Goal: Task Accomplishment & Management: Manage account settings

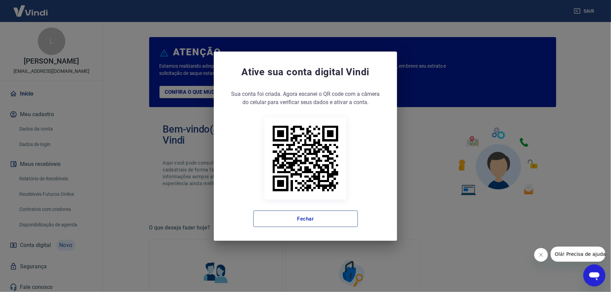
click at [310, 215] on button "Fechar" at bounding box center [306, 219] width 105 height 17
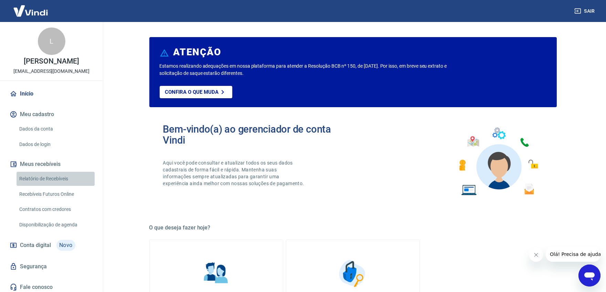
click at [60, 185] on link "Relatório de Recebíveis" at bounding box center [56, 179] width 78 height 14
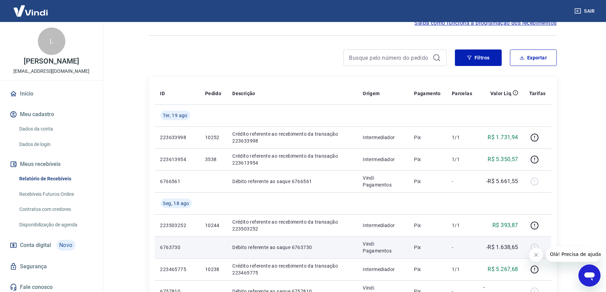
scroll to position [76, 0]
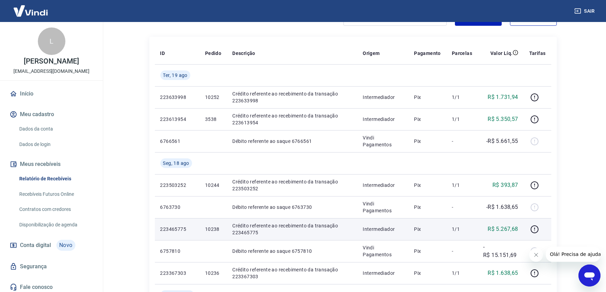
click at [214, 226] on p "10238" at bounding box center [213, 229] width 16 height 7
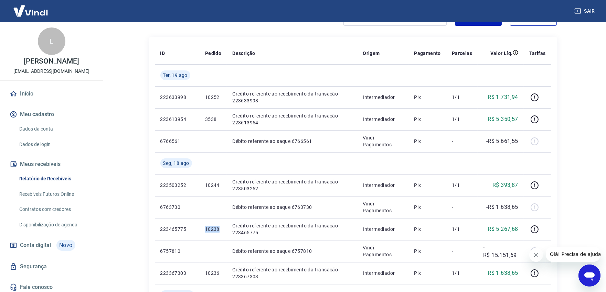
copy p "10238"
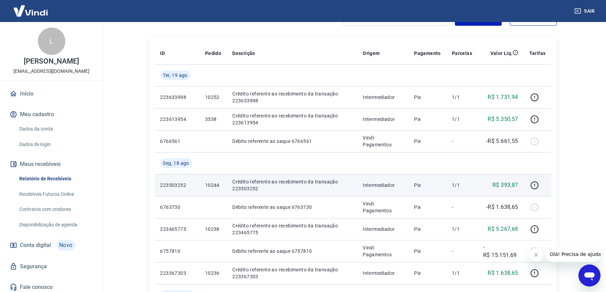
click at [209, 184] on p "10244" at bounding box center [213, 185] width 16 height 7
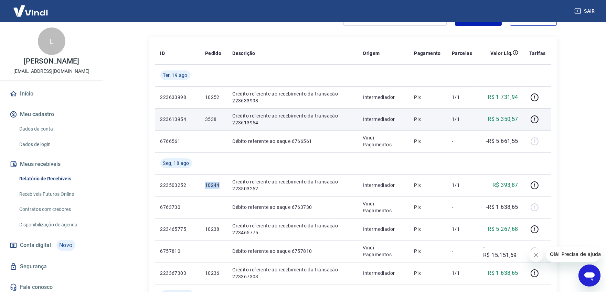
copy p "10244"
click at [204, 119] on td "3538" at bounding box center [213, 119] width 27 height 22
click at [205, 118] on p "3538" at bounding box center [213, 119] width 16 height 7
copy p "3538"
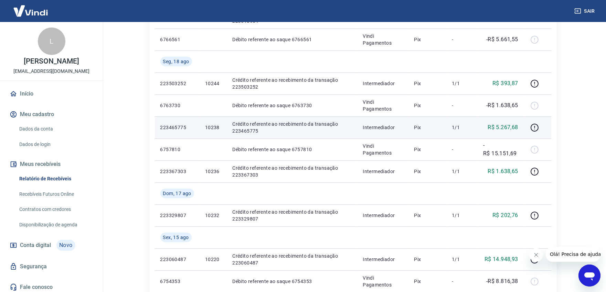
scroll to position [140, 0]
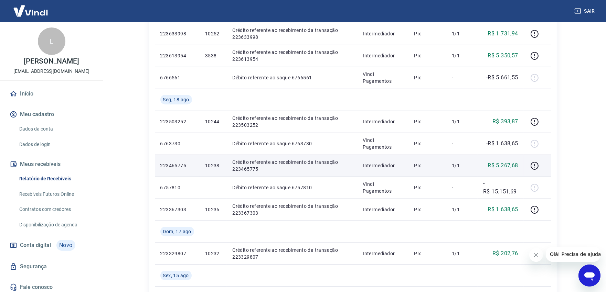
click at [212, 166] on p "10238" at bounding box center [213, 165] width 16 height 7
copy p "10238"
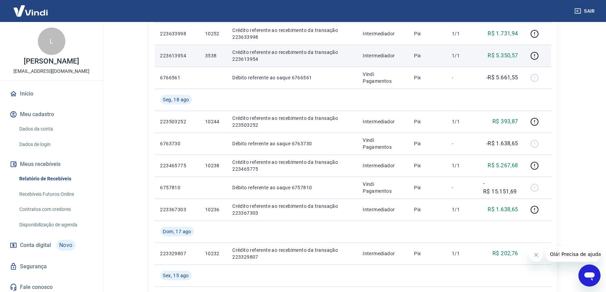
click at [213, 52] on p "3538" at bounding box center [213, 55] width 16 height 7
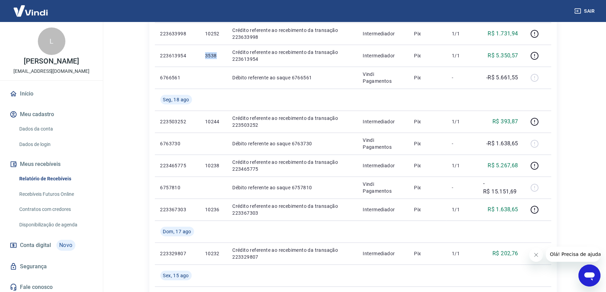
copy p "3538"
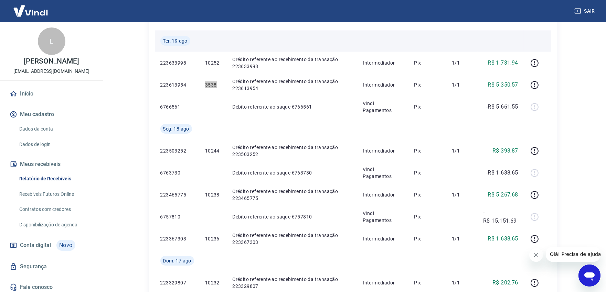
scroll to position [102, 0]
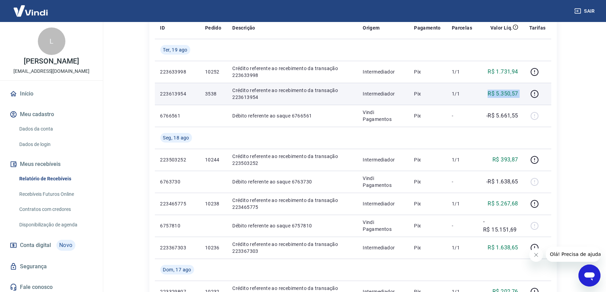
drag, startPoint x: 486, startPoint y: 91, endPoint x: 524, endPoint y: 93, distance: 37.2
click at [524, 93] on tr "223613954 3538 Crédito referente ao recebimento da transação 223613954 Intermed…" at bounding box center [353, 94] width 396 height 22
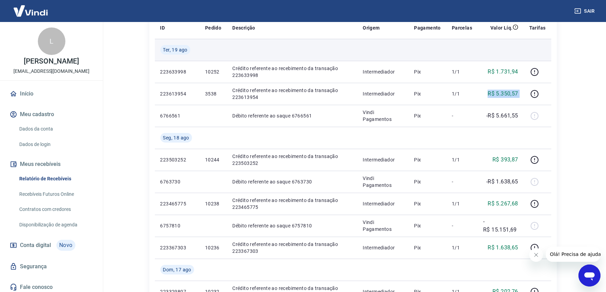
copy tr "R$ 5.350,57"
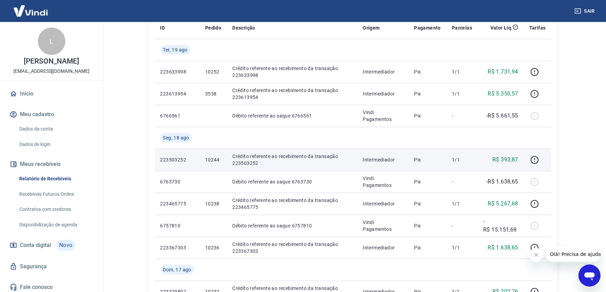
click at [199, 162] on td "223503252" at bounding box center [177, 160] width 45 height 22
click at [218, 158] on p "10244" at bounding box center [213, 160] width 16 height 7
click at [216, 158] on p "10244" at bounding box center [213, 160] width 16 height 7
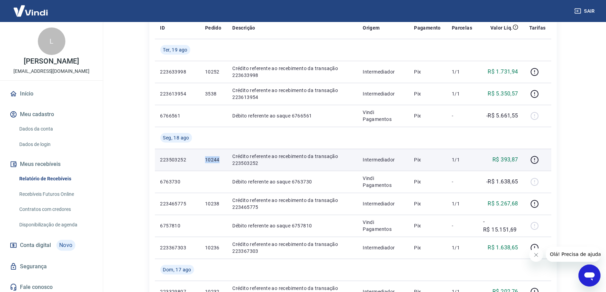
copy p "10244"
